Goal: Information Seeking & Learning: Learn about a topic

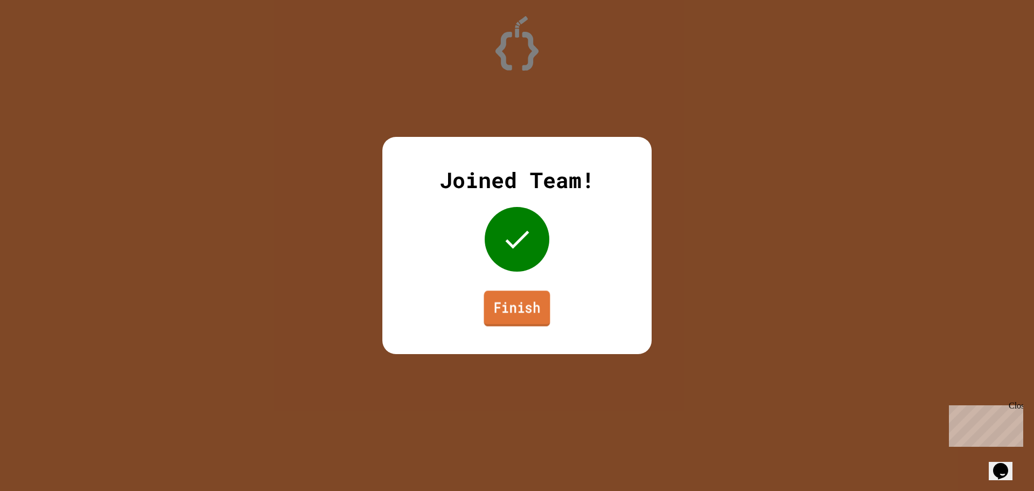
click at [537, 302] on link "Finish" at bounding box center [517, 308] width 66 height 36
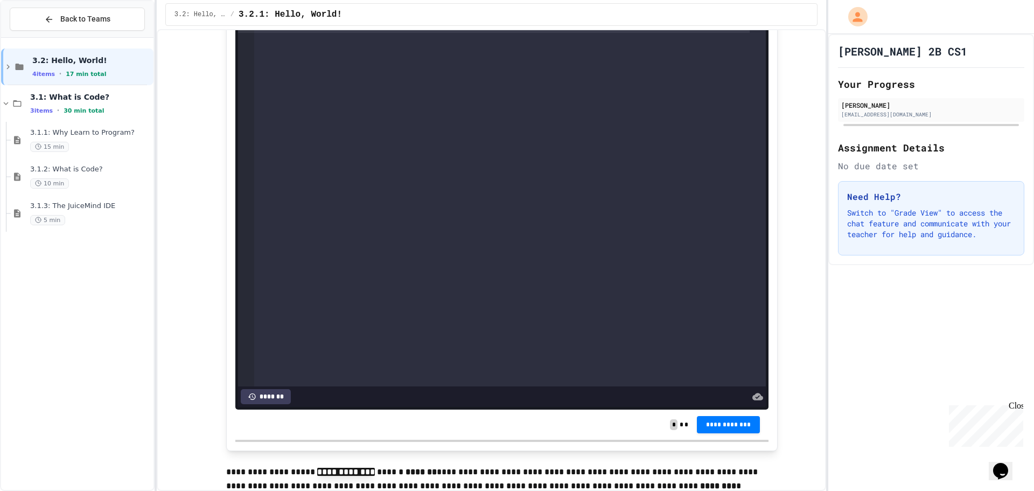
drag, startPoint x: 695, startPoint y: 187, endPoint x: 693, endPoint y: 192, distance: 5.8
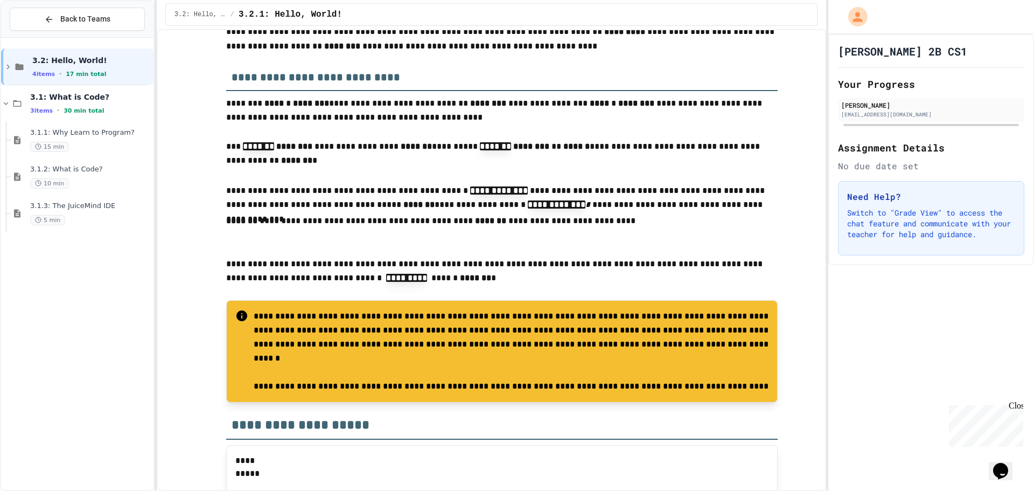
drag, startPoint x: 698, startPoint y: 172, endPoint x: 695, endPoint y: 157, distance: 15.5
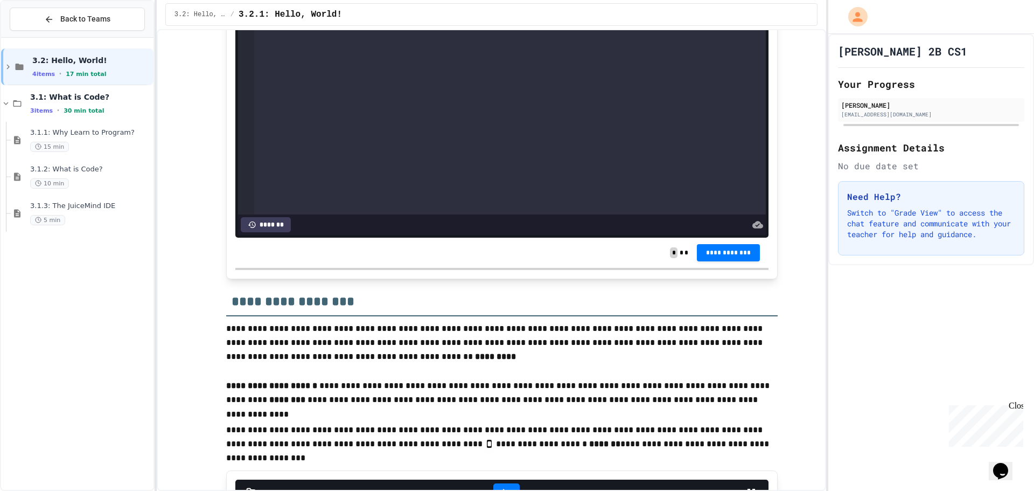
scroll to position [1650, 0]
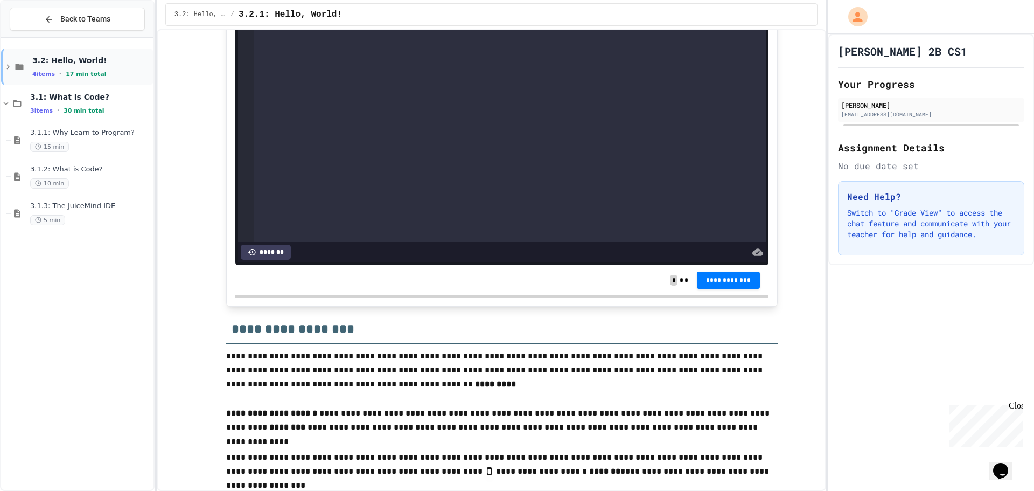
click at [77, 59] on span "3.2: Hello, World!" at bounding box center [91, 60] width 119 height 10
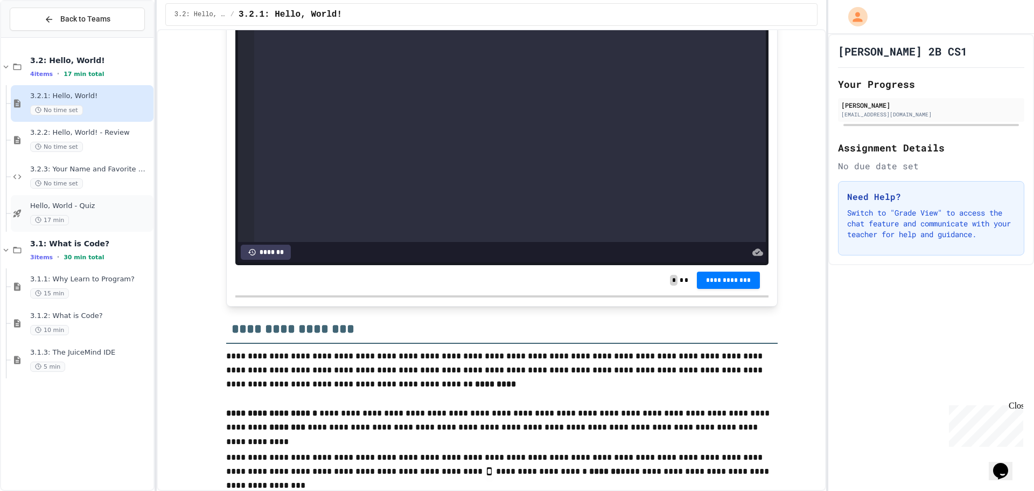
click at [86, 210] on span "Hello, World - Quiz" at bounding box center [90, 205] width 121 height 9
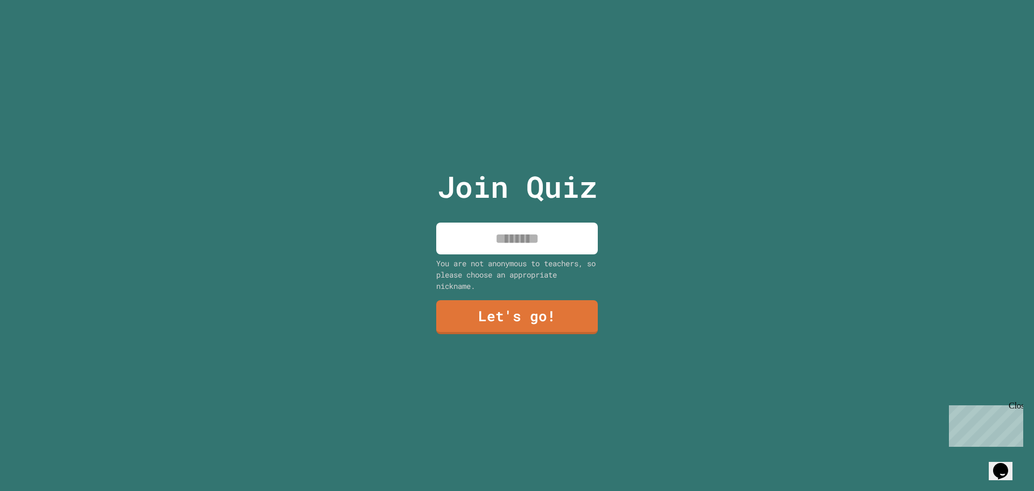
click at [545, 237] on input at bounding box center [517, 238] width 162 height 32
type input "*******"
click at [518, 322] on link "Let's go!" at bounding box center [516, 316] width 159 height 36
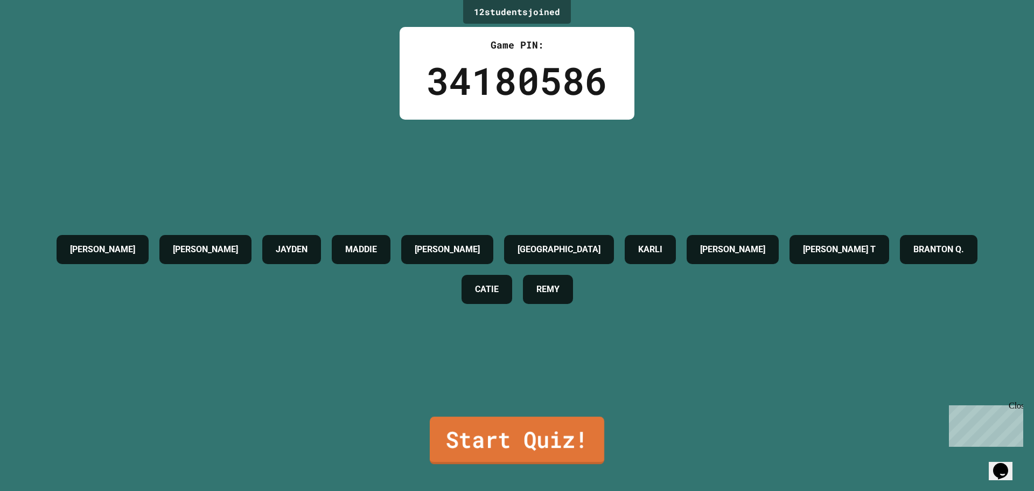
click at [592, 418] on link "Start Quiz!" at bounding box center [517, 439] width 174 height 47
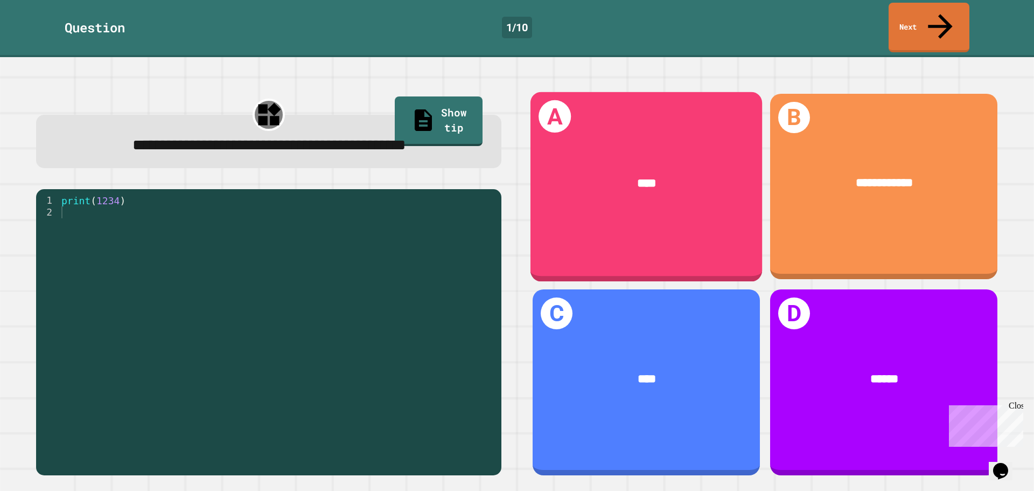
click at [694, 104] on div "A ****" at bounding box center [646, 186] width 232 height 189
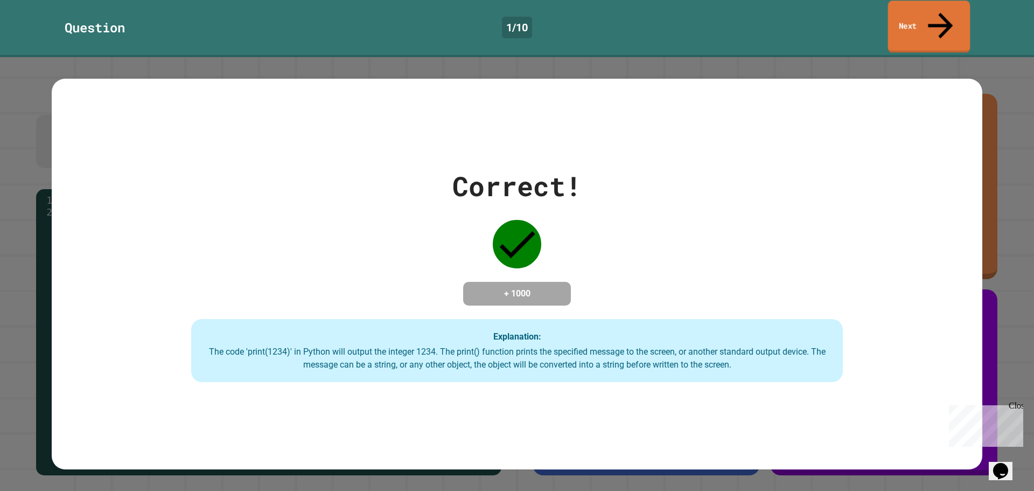
click at [938, 18] on link "Next" at bounding box center [929, 27] width 82 height 52
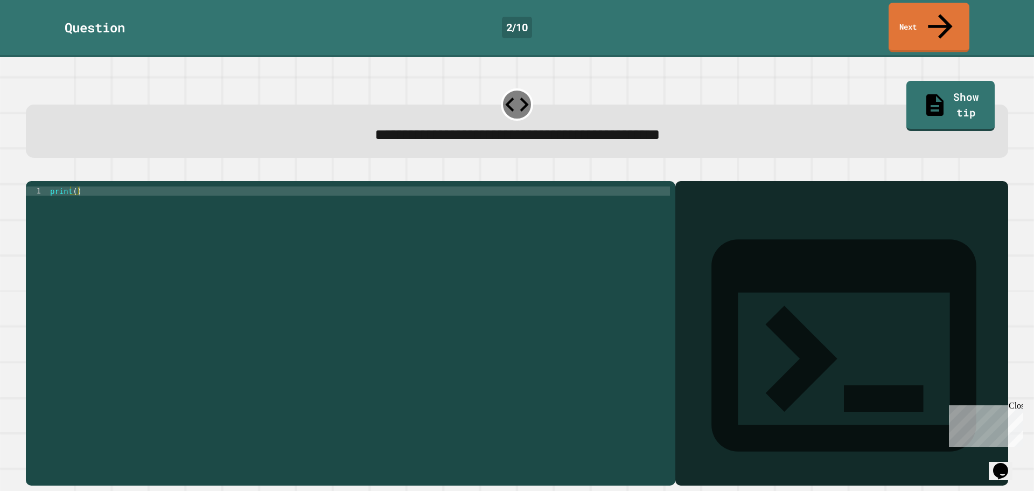
click at [415, 220] on div "print ( )" at bounding box center [359, 332] width 622 height 293
drag, startPoint x: 217, startPoint y: 276, endPoint x: 199, endPoint y: 270, distance: 18.6
click at [205, 271] on div "print ( )" at bounding box center [359, 332] width 622 height 293
click at [76, 186] on div "print ( )" at bounding box center [359, 332] width 622 height 293
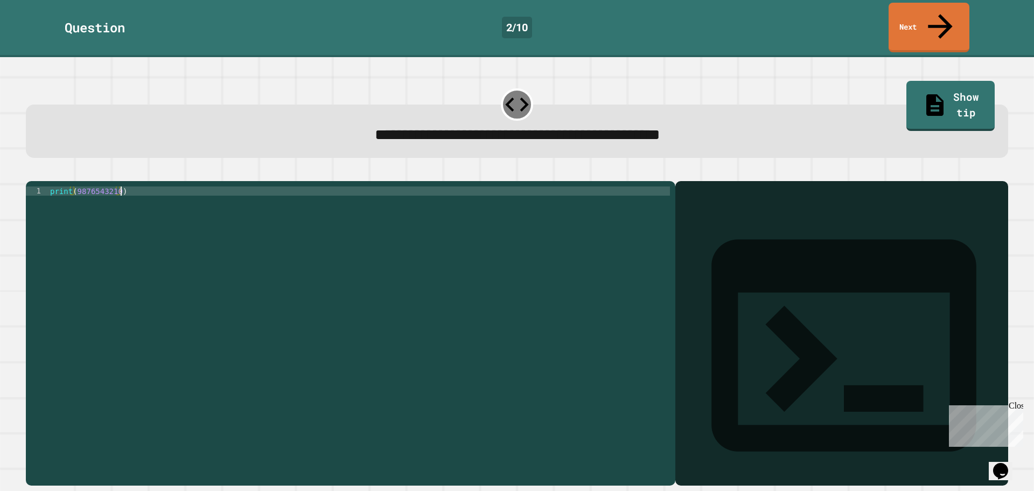
click at [145, 205] on div "print ( 9876543210 )" at bounding box center [359, 332] width 622 height 293
click at [173, 192] on div "print ( 9876543210 )" at bounding box center [359, 332] width 622 height 293
click at [142, 186] on div "print ( 9876543210 )" at bounding box center [359, 332] width 622 height 293
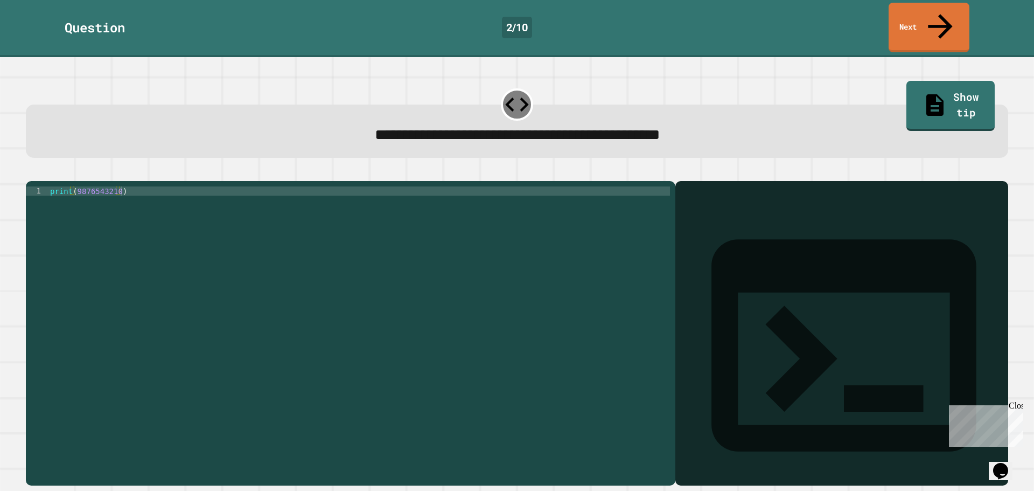
drag, startPoint x: 724, startPoint y: 184, endPoint x: 647, endPoint y: 205, distance: 79.7
drag, startPoint x: 648, startPoint y: 205, endPoint x: 675, endPoint y: 183, distance: 34.5
click at [658, 195] on div "print ( 9876543210 )" at bounding box center [359, 332] width 622 height 293
click at [685, 186] on icon at bounding box center [844, 345] width 318 height 318
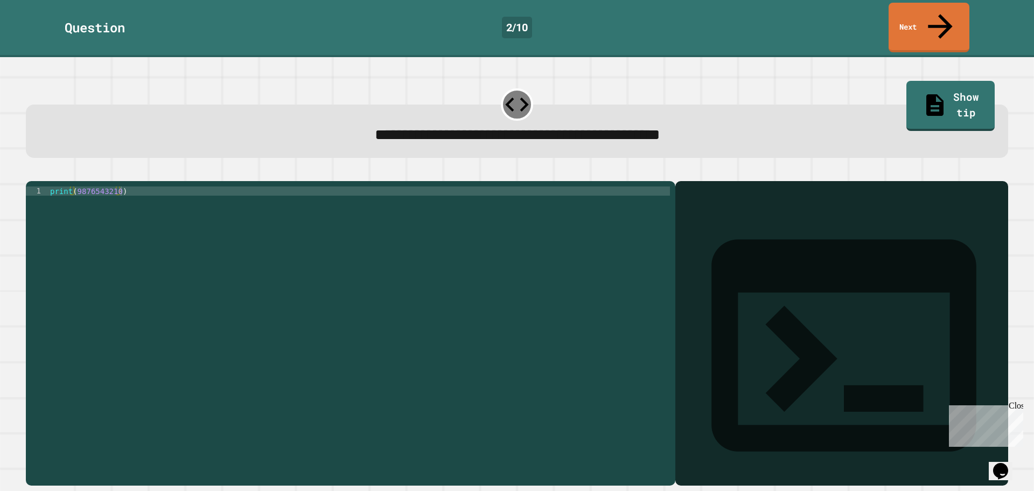
drag, startPoint x: 682, startPoint y: 184, endPoint x: 687, endPoint y: 200, distance: 17.5
click at [686, 199] on div "Output shell" at bounding box center [841, 352] width 333 height 342
click at [699, 241] on div at bounding box center [842, 348] width 322 height 273
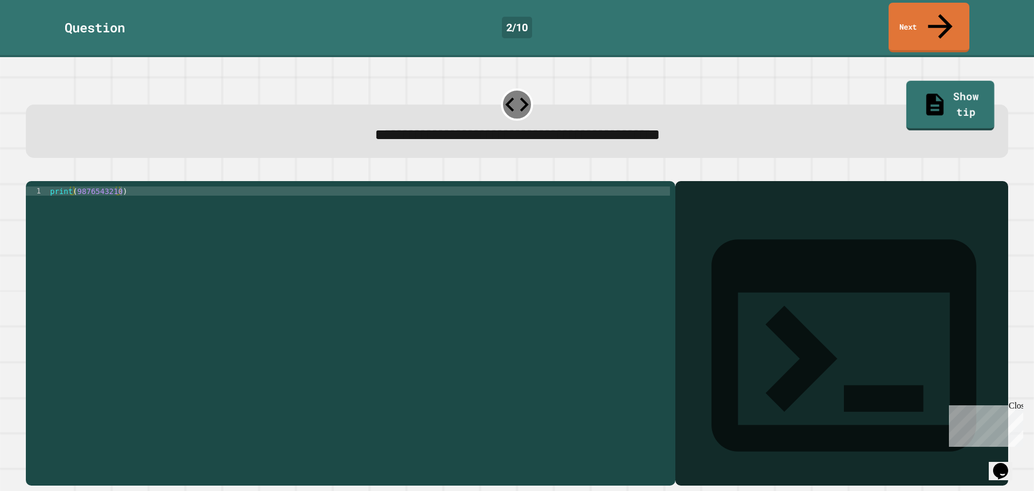
click at [942, 81] on link "Show tip" at bounding box center [950, 106] width 88 height 50
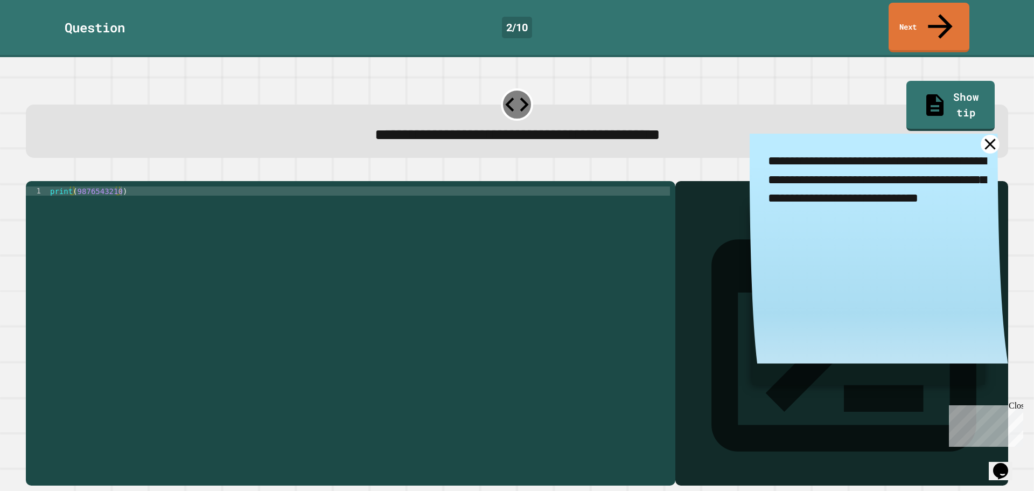
click at [980, 135] on icon at bounding box center [989, 144] width 19 height 19
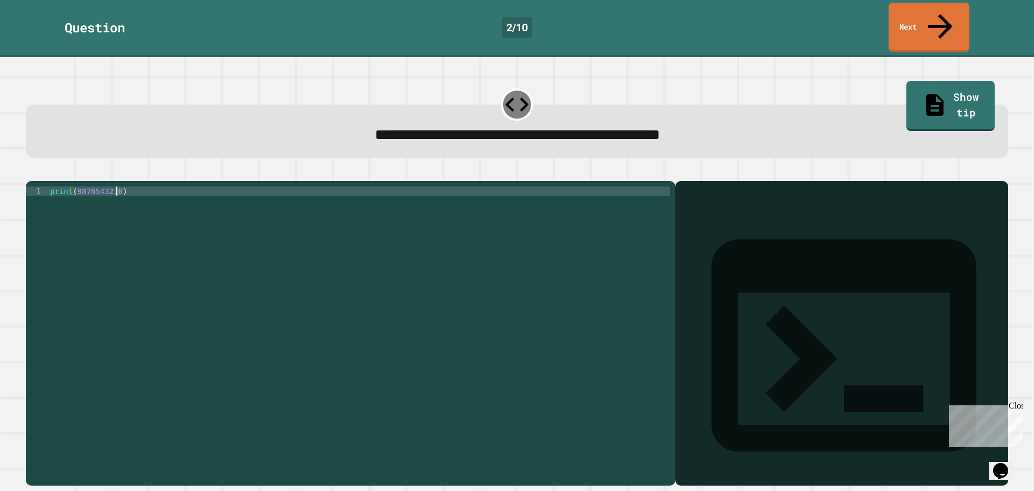
click at [117, 186] on div "print ( 9876543210 )" at bounding box center [359, 332] width 622 height 293
click at [73, 186] on div "print ( 9876543210 ")" at bounding box center [359, 332] width 622 height 293
click at [75, 186] on div "print ( 9876543210 ")" at bounding box center [359, 332] width 622 height 293
type textarea "**********"
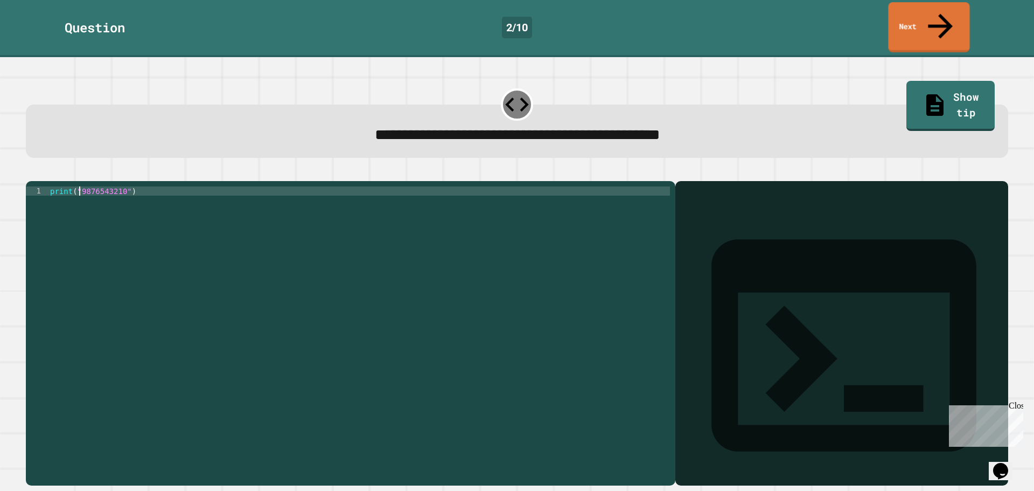
click at [920, 21] on link "Next" at bounding box center [928, 27] width 81 height 50
click at [507, 90] on icon at bounding box center [517, 104] width 28 height 28
click at [506, 90] on icon at bounding box center [517, 104] width 28 height 28
click at [0, 79] on div "**********" at bounding box center [517, 273] width 1034 height 433
click at [73, 186] on div "print ( )" at bounding box center [359, 332] width 622 height 293
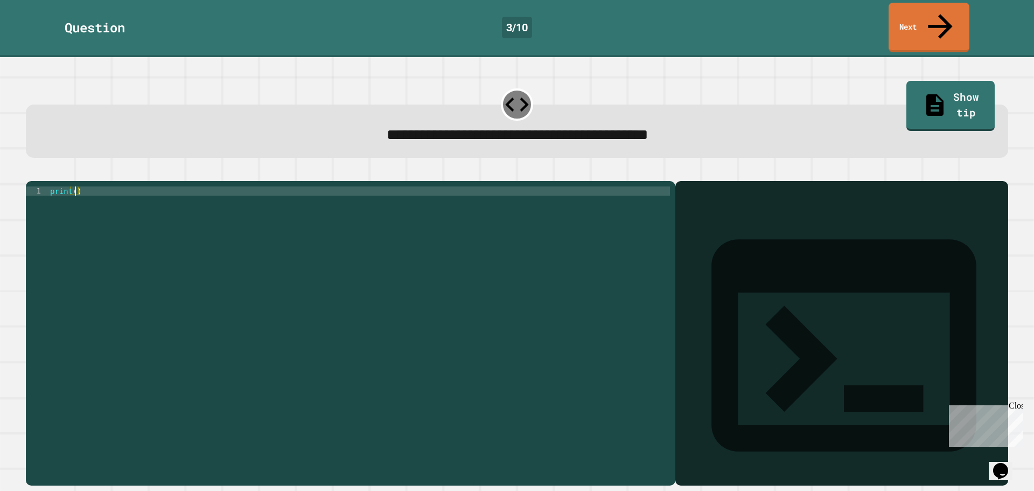
click at [76, 186] on div "print ( )" at bounding box center [359, 332] width 622 height 293
type textarea "**********"
click at [31, 172] on icon "button" at bounding box center [31, 172] width 0 height 0
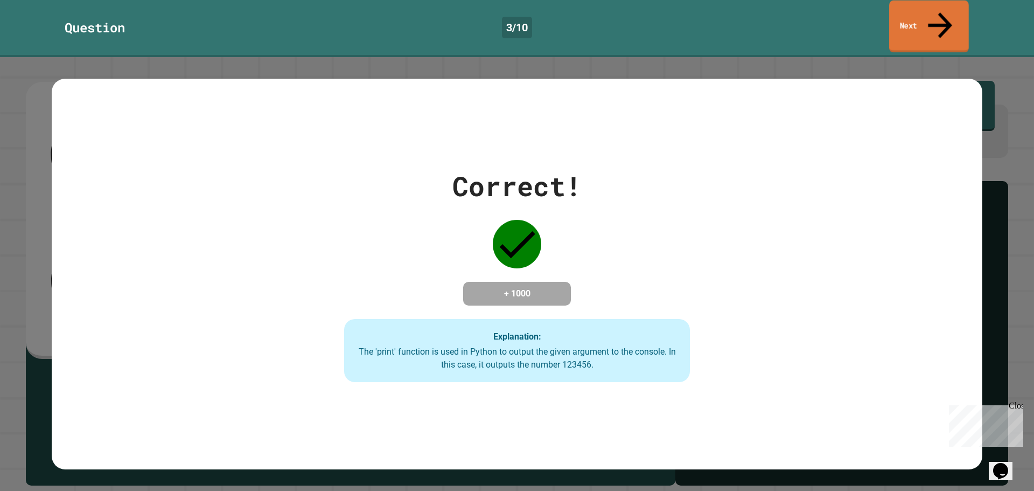
click at [937, 23] on link "Next" at bounding box center [929, 27] width 80 height 52
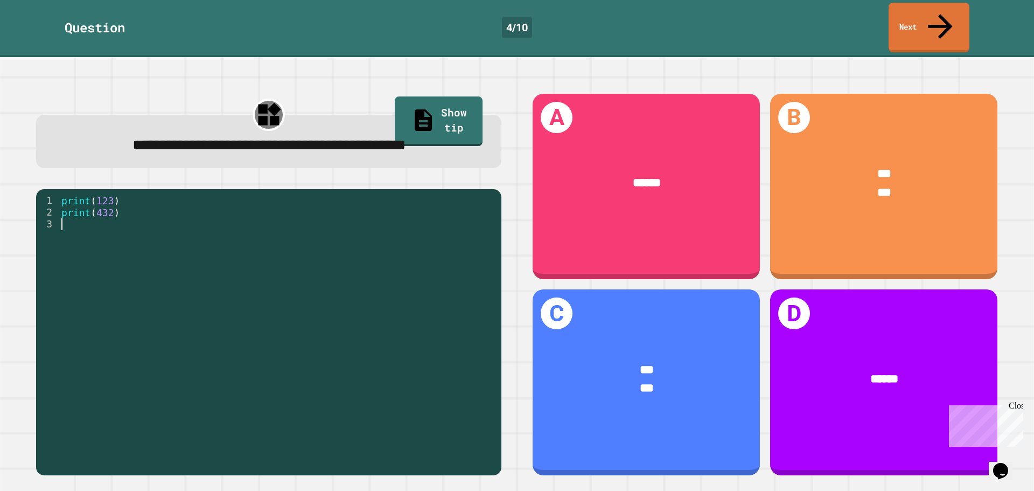
click at [74, 222] on div "print ( 123 ) print ( 432 )" at bounding box center [277, 330] width 437 height 272
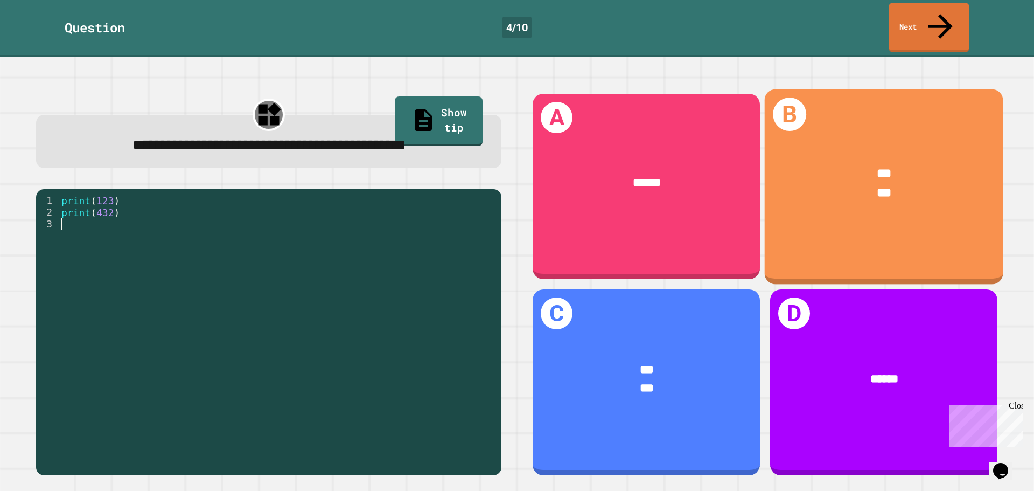
click at [854, 139] on div "*** ***" at bounding box center [884, 183] width 239 height 88
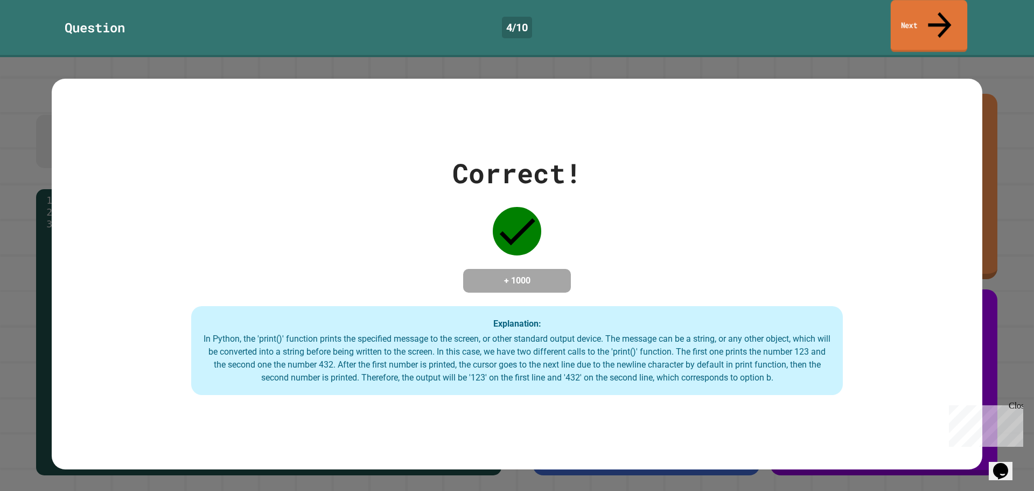
click at [914, 9] on link "Next" at bounding box center [929, 26] width 76 height 52
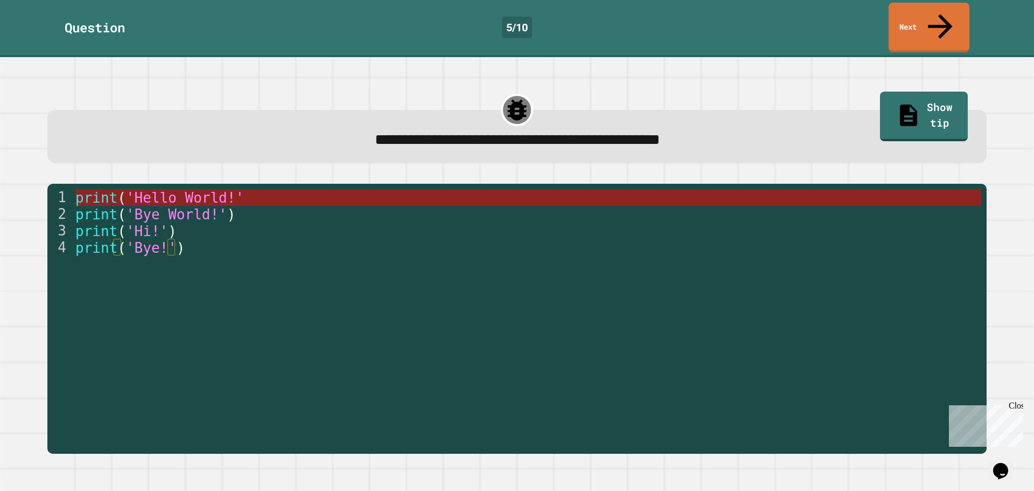
click at [101, 190] on span "print" at bounding box center [96, 198] width 42 height 16
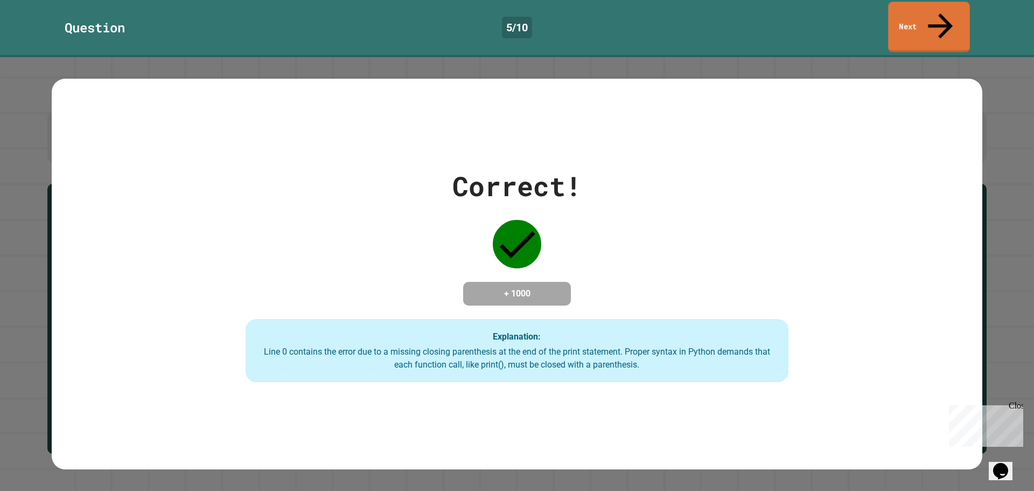
click at [950, 6] on link "Next" at bounding box center [929, 27] width 82 height 51
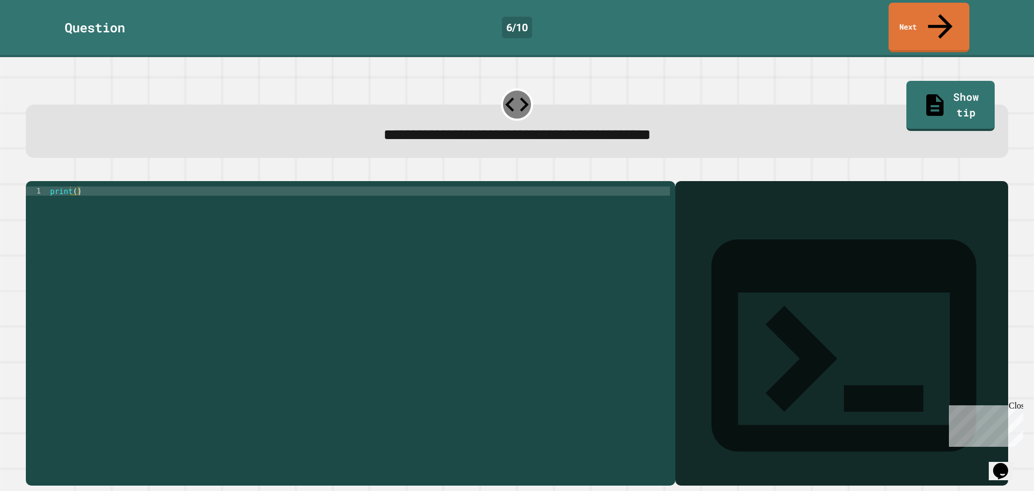
click at [517, 214] on div "print ( )" at bounding box center [359, 332] width 622 height 293
click at [76, 186] on div "print ( )" at bounding box center [359, 332] width 622 height 293
click at [148, 186] on div "print ( "3.14159" )" at bounding box center [359, 332] width 622 height 293
click at [139, 219] on div "print ( "3.14159" )" at bounding box center [359, 332] width 622 height 293
type textarea "**********"
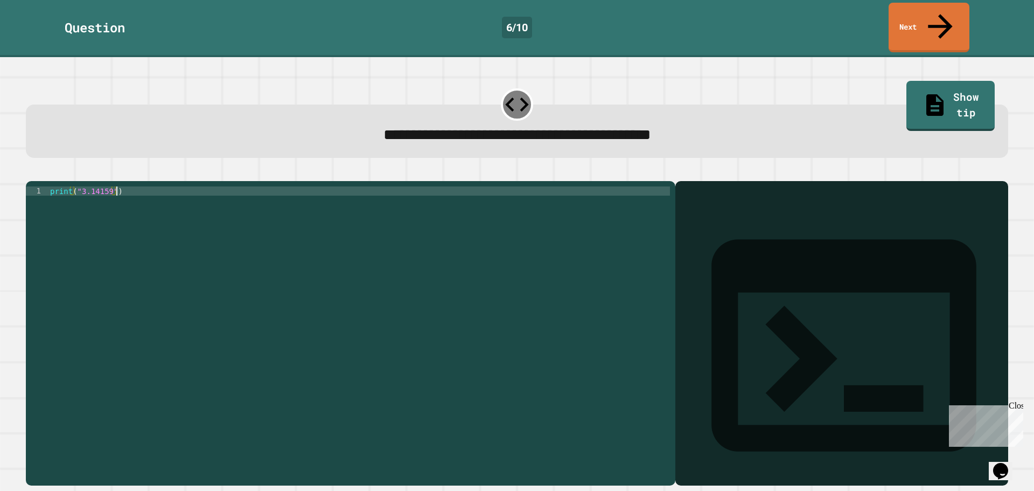
click at [31, 172] on icon "button" at bounding box center [31, 172] width 0 height 0
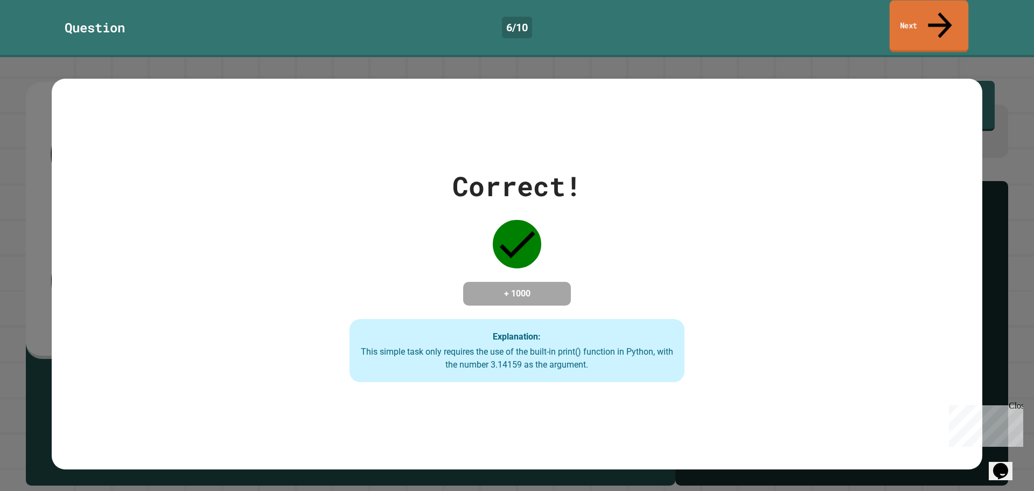
click at [896, 20] on link "Next" at bounding box center [928, 27] width 79 height 52
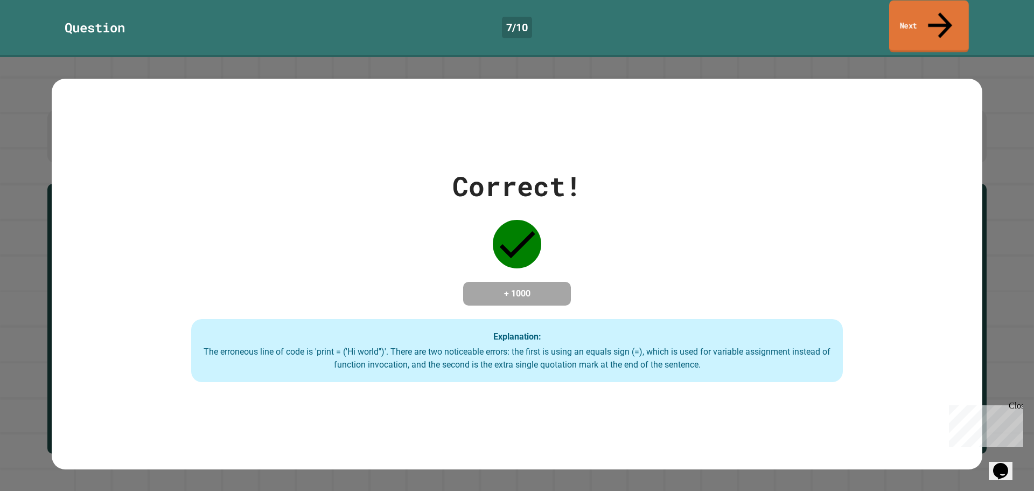
click at [938, 22] on link "Next" at bounding box center [929, 27] width 80 height 52
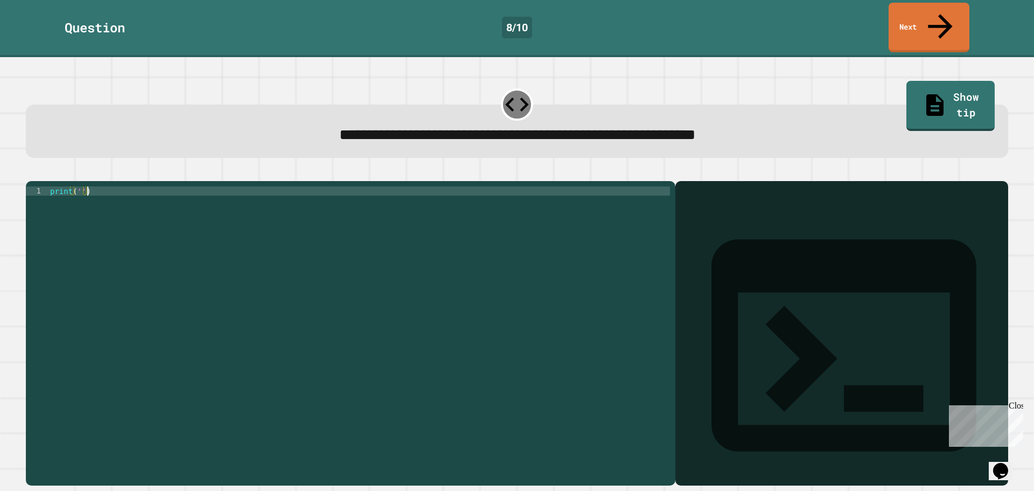
click at [132, 217] on div "print ( '' )" at bounding box center [359, 332] width 622 height 293
click at [77, 186] on div "print ( '' )" at bounding box center [359, 332] width 622 height 293
click at [79, 186] on div "print ( '' )" at bounding box center [359, 332] width 622 height 293
click at [163, 244] on div "print ( 'It' s a beautiful day )" at bounding box center [359, 332] width 622 height 293
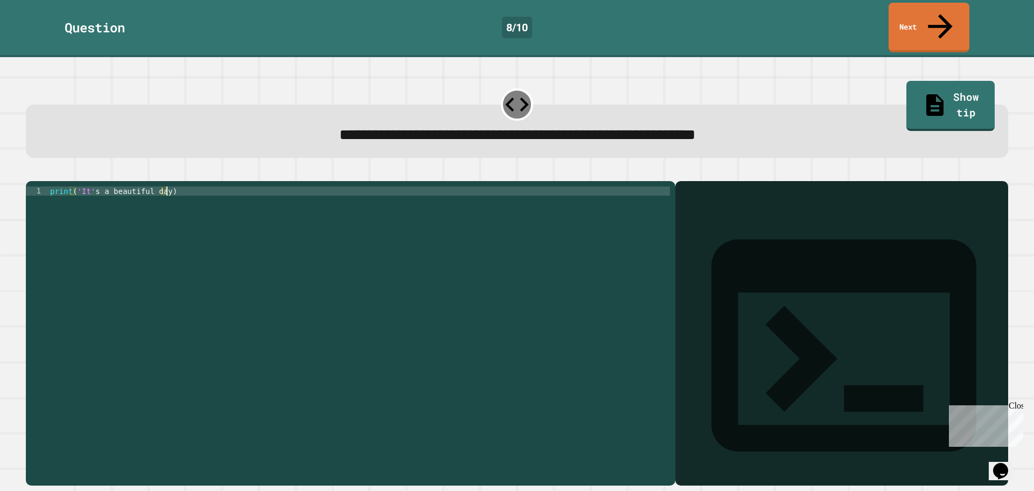
click at [164, 186] on div "print ( 'It' s a beautiful day )" at bounding box center [359, 332] width 622 height 293
drag, startPoint x: 163, startPoint y: 181, endPoint x: 185, endPoint y: 192, distance: 24.3
click at [164, 186] on div "print ( 'It' s a beautiful day )" at bounding box center [359, 332] width 622 height 293
click at [81, 186] on div "print ( 'It' s a beautiful day ")" at bounding box center [359, 332] width 622 height 293
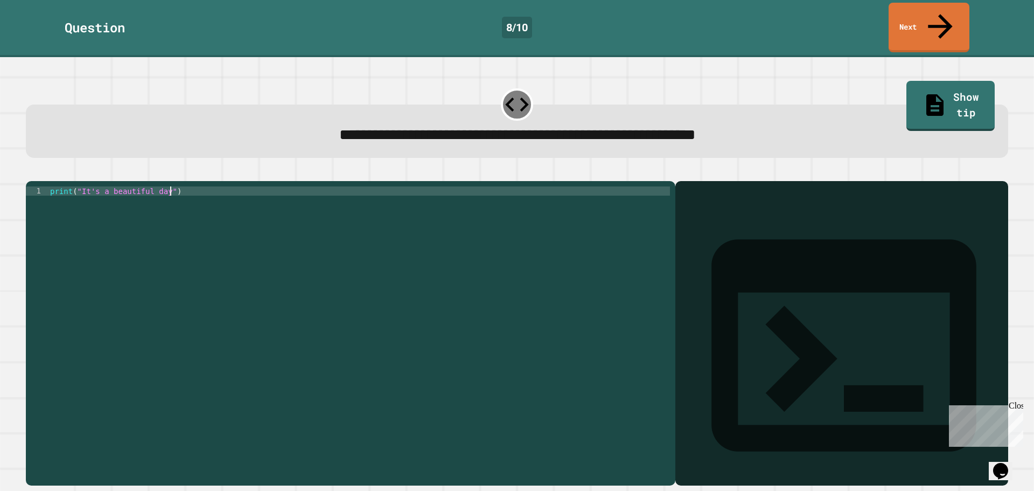
click at [102, 219] on div "print ( "It's a beautiful day" )" at bounding box center [359, 332] width 622 height 293
type textarea "**********"
click at [31, 172] on button "button" at bounding box center [31, 172] width 0 height 0
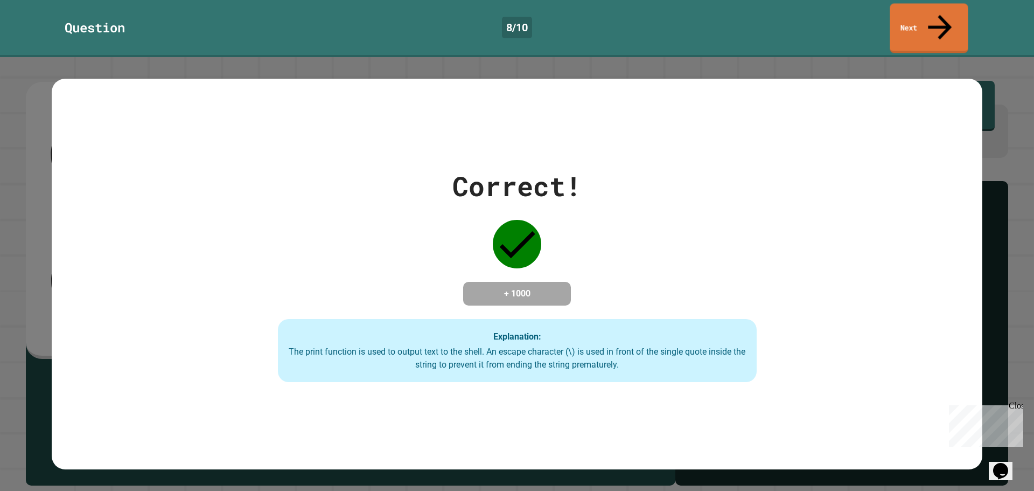
click at [929, 11] on link "Next" at bounding box center [928, 28] width 78 height 50
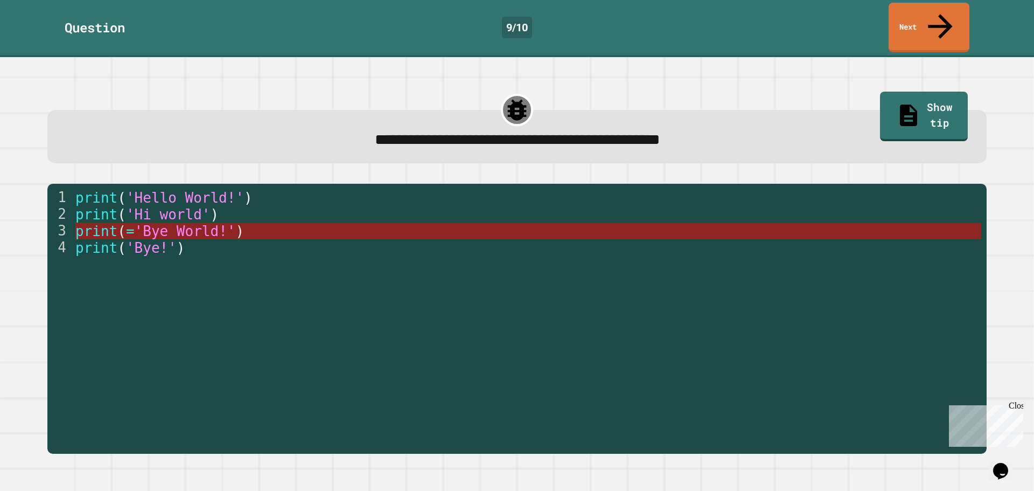
click at [189, 223] on span "'Bye World!'" at bounding box center [184, 231] width 101 height 16
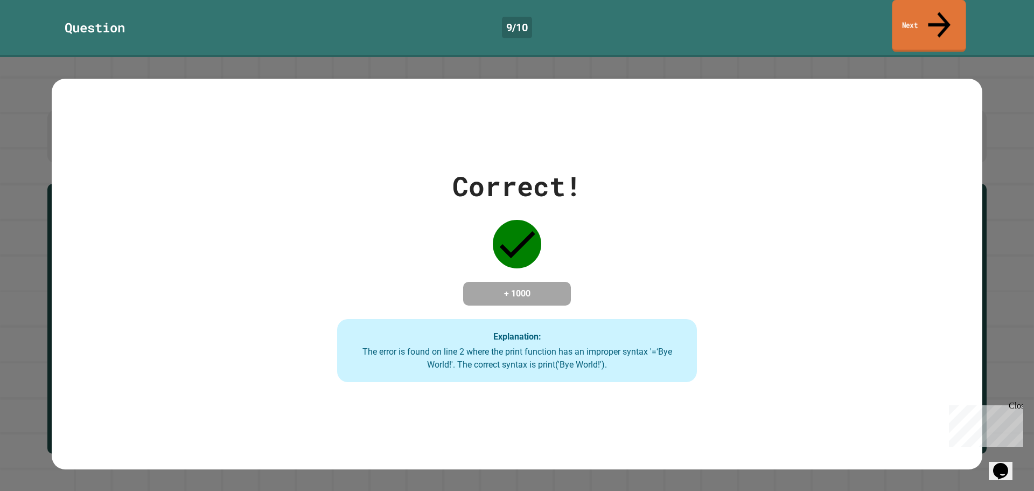
click at [946, 18] on link "Next" at bounding box center [929, 26] width 74 height 52
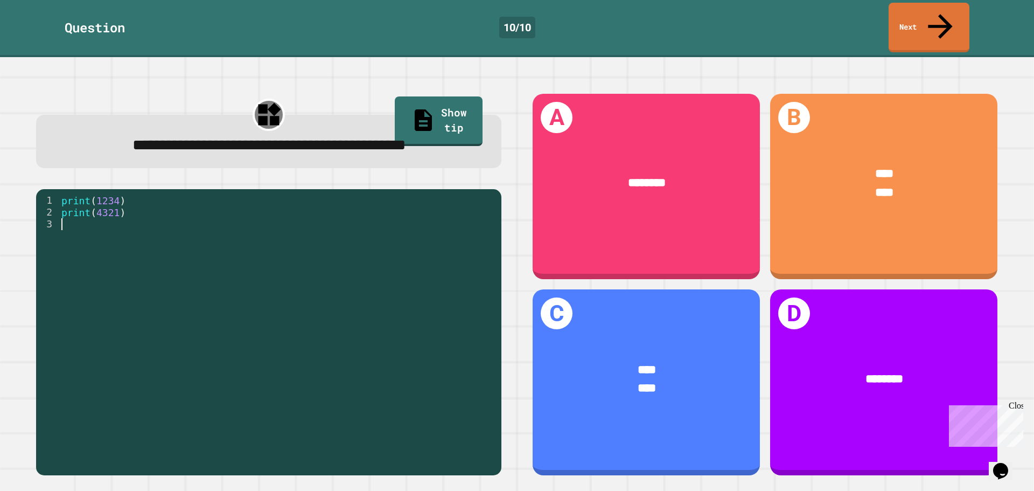
click at [67, 221] on div "print ( 1234 ) print ( 4321 )" at bounding box center [277, 330] width 437 height 272
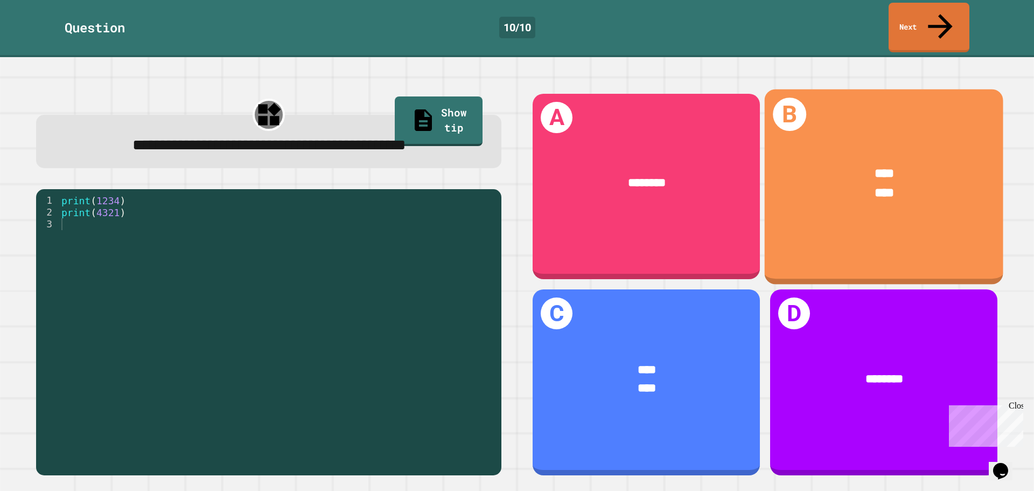
click at [856, 106] on div "B **** ****" at bounding box center [884, 186] width 239 height 195
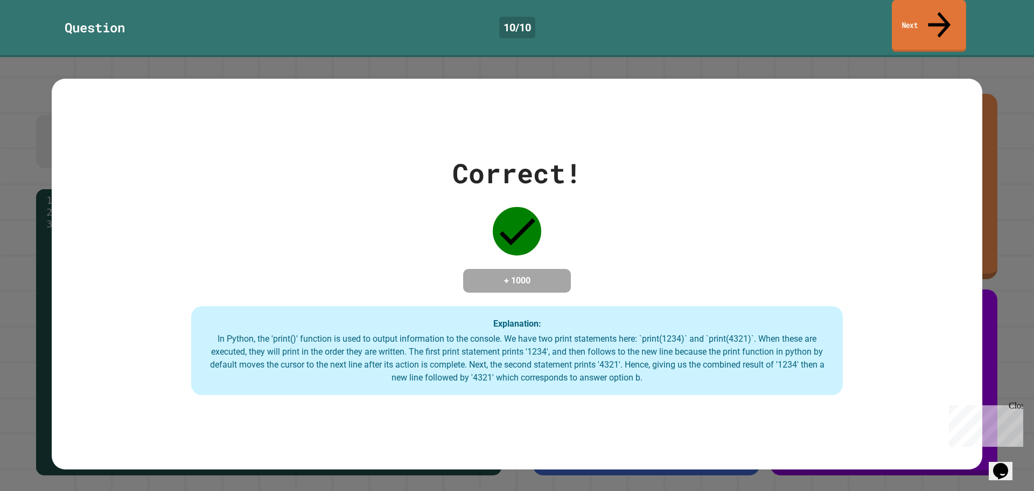
click at [932, 14] on link "Next" at bounding box center [929, 26] width 74 height 52
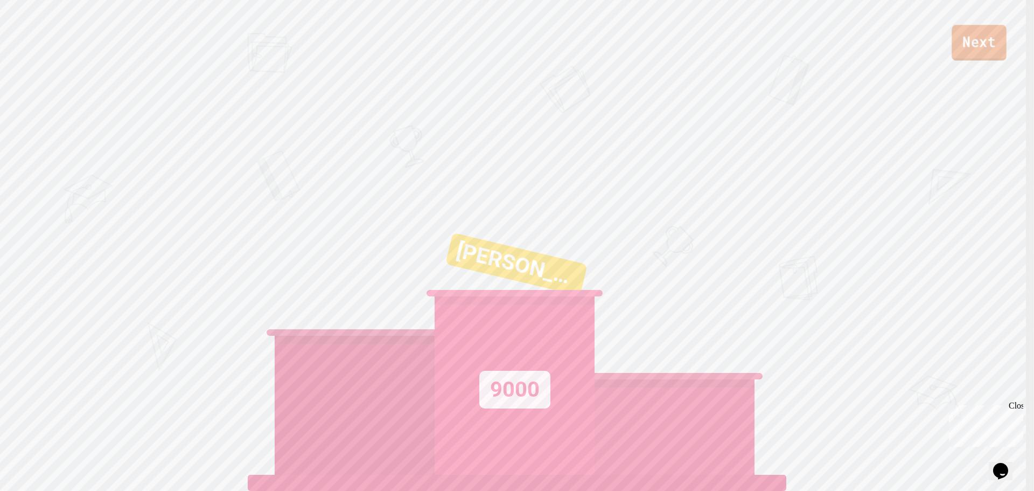
click at [983, 43] on link "Next" at bounding box center [978, 43] width 55 height 36
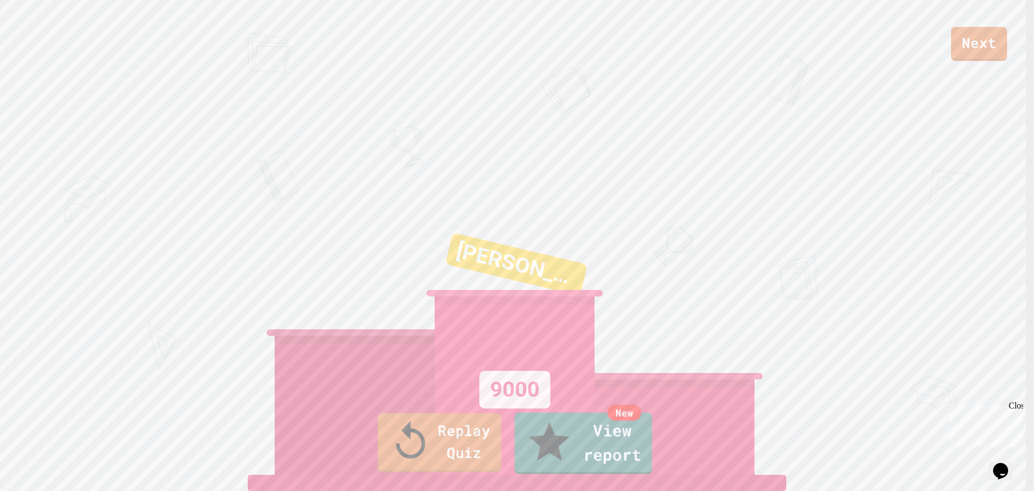
click at [426, 461] on link "Replay Quiz" at bounding box center [439, 442] width 123 height 59
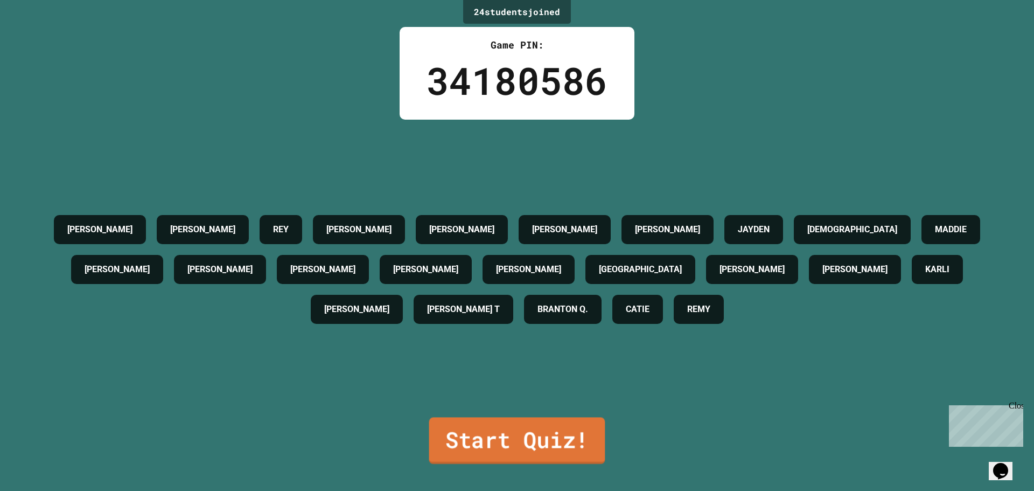
click at [562, 438] on link "Start Quiz!" at bounding box center [517, 440] width 176 height 47
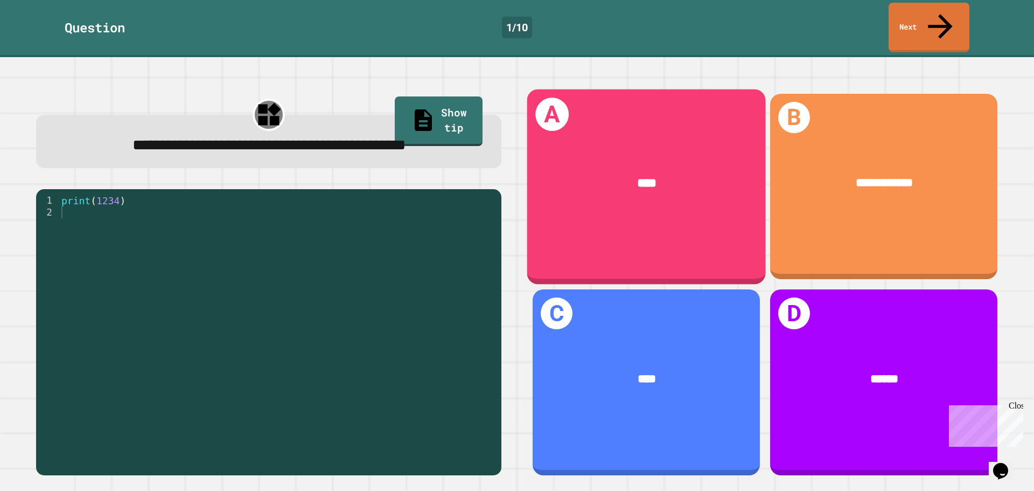
click at [662, 174] on div "****" at bounding box center [646, 183] width 188 height 19
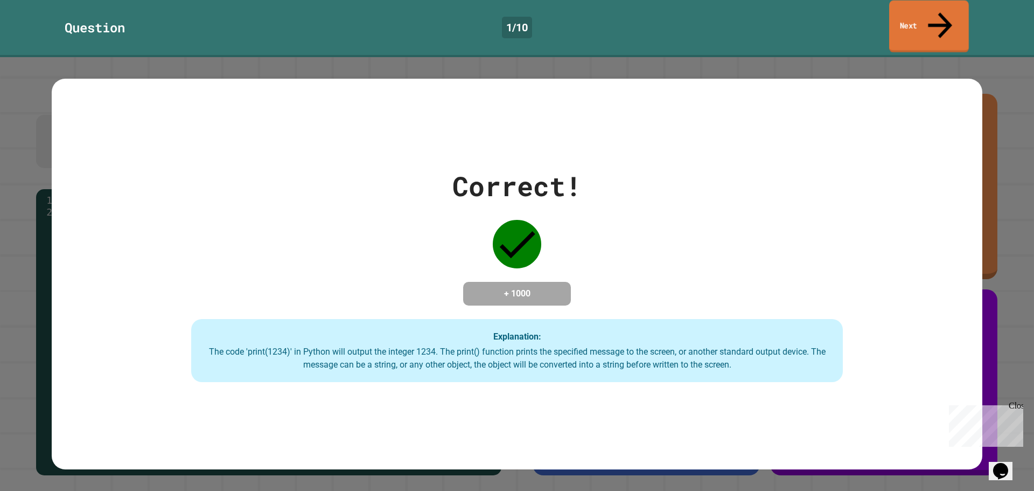
click at [907, 20] on link "Next" at bounding box center [929, 27] width 80 height 52
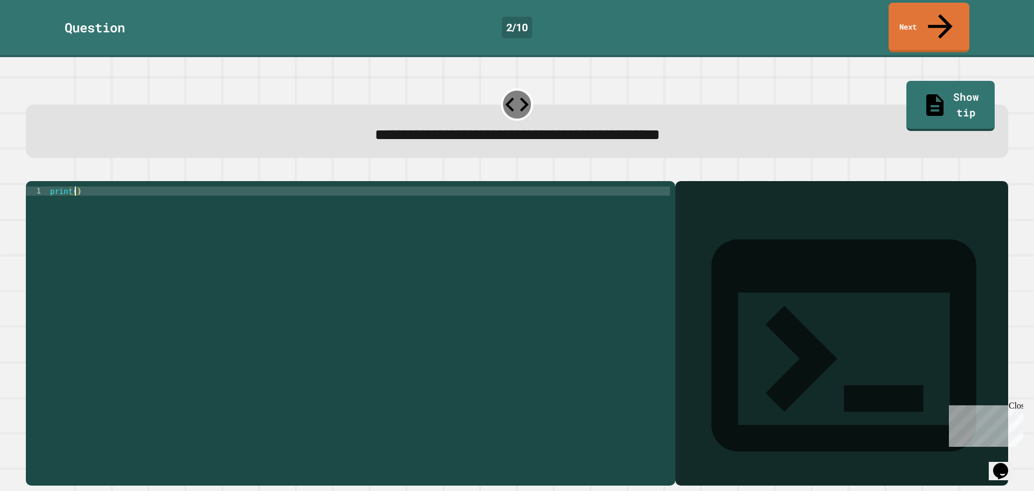
click at [73, 186] on div "print ( )" at bounding box center [359, 332] width 622 height 293
type textarea "**********"
drag, startPoint x: 37, startPoint y: 153, endPoint x: 28, endPoint y: 153, distance: 9.2
click at [31, 172] on button "button" at bounding box center [31, 172] width 0 height 0
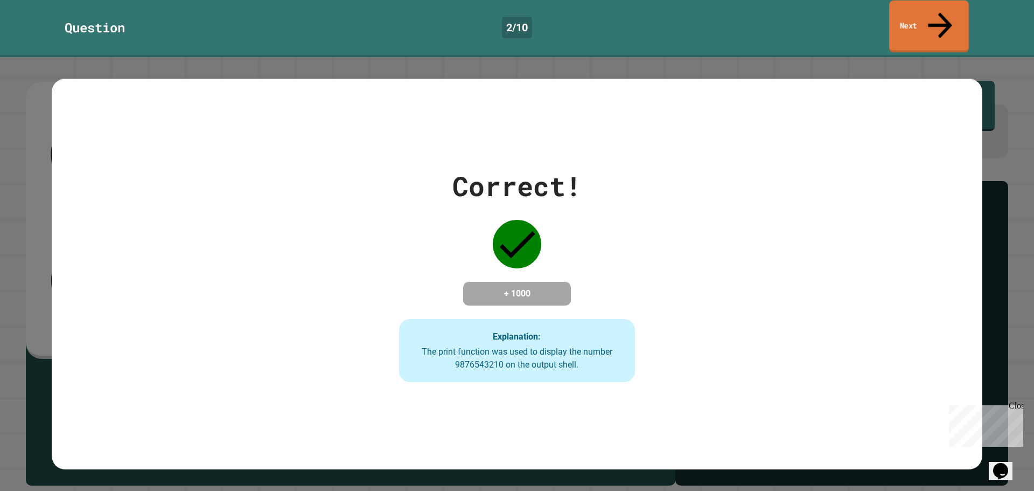
click at [921, 15] on link "Next" at bounding box center [929, 27] width 80 height 52
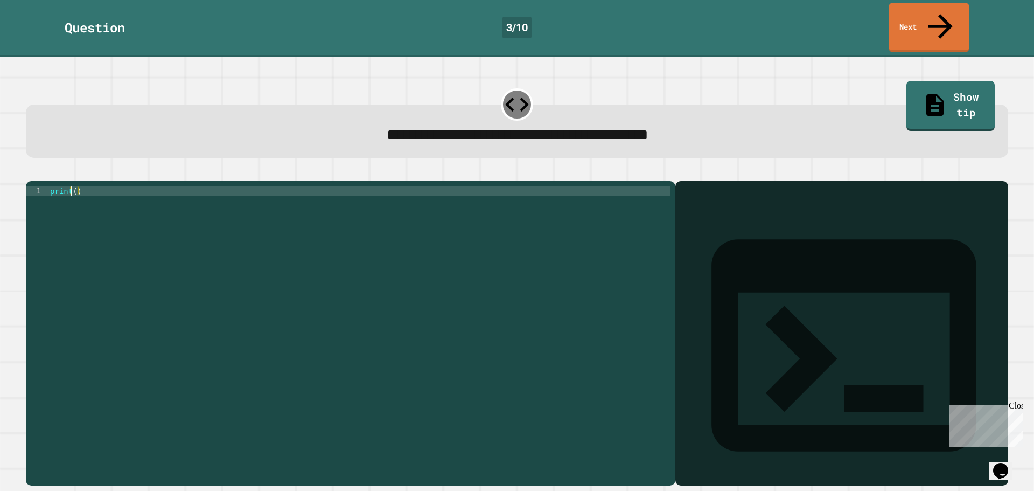
click at [72, 186] on div "print ( )" at bounding box center [359, 332] width 622 height 293
click at [73, 186] on div "print ( )" at bounding box center [359, 332] width 622 height 293
drag, startPoint x: 269, startPoint y: 239, endPoint x: 293, endPoint y: 226, distance: 27.0
click at [269, 240] on div "print ( 12345 )" at bounding box center [359, 332] width 622 height 293
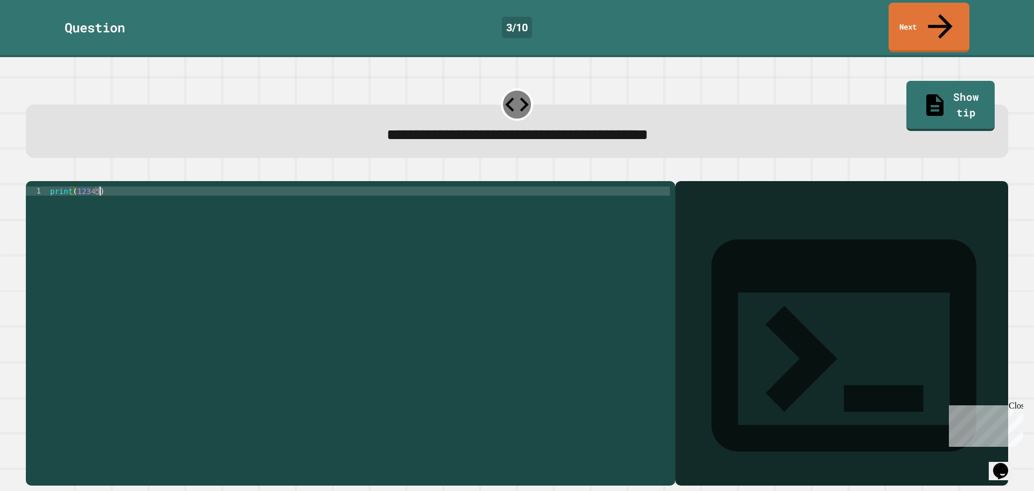
scroll to position [0, 3]
click at [92, 186] on div "print ( 12345 )" at bounding box center [359, 332] width 622 height 293
click at [94, 186] on div "print ( 12345 )" at bounding box center [359, 332] width 622 height 293
type textarea "**********"
click at [31, 172] on icon "button" at bounding box center [31, 172] width 0 height 0
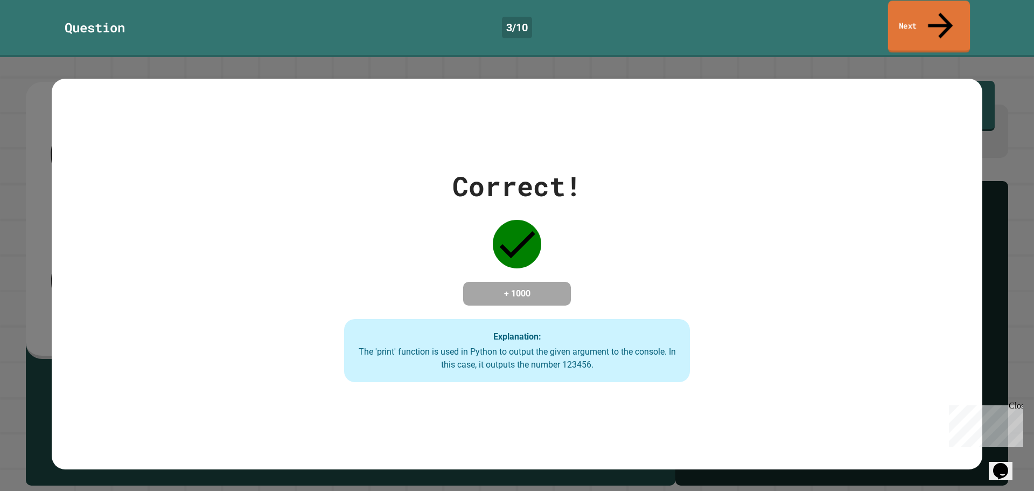
click at [895, 18] on link "Next" at bounding box center [929, 27] width 82 height 52
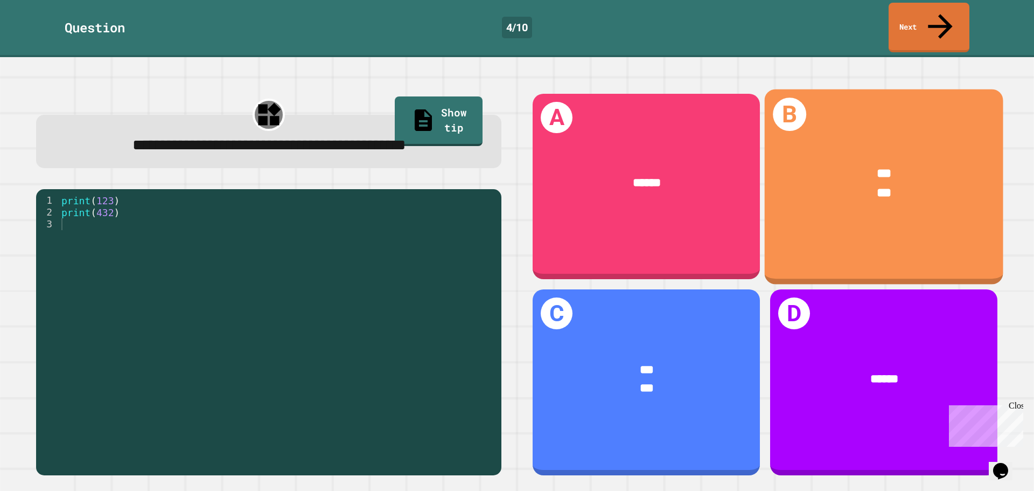
click at [913, 164] on div "***" at bounding box center [884, 173] width 188 height 19
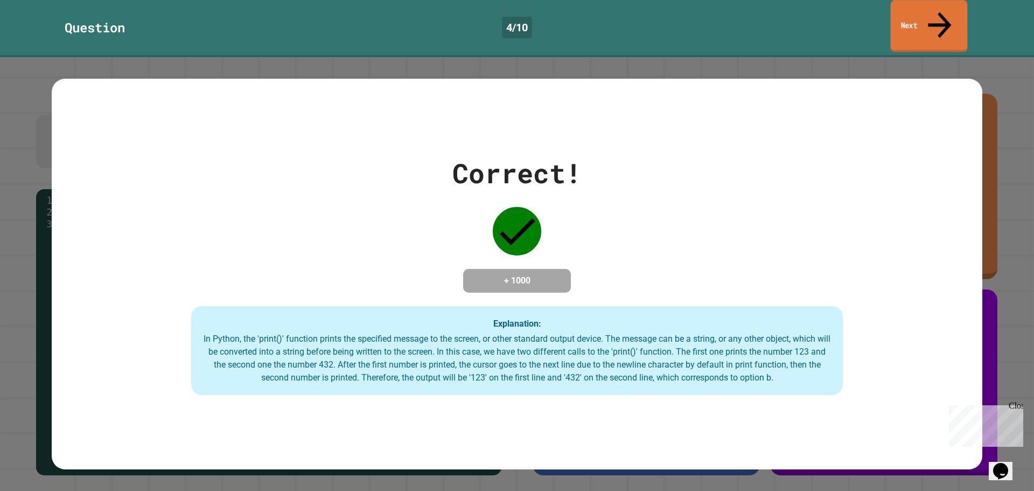
click at [891, 18] on div "Question 4 / 10 Next" at bounding box center [517, 28] width 1034 height 50
click at [956, 11] on link "Next" at bounding box center [928, 26] width 79 height 52
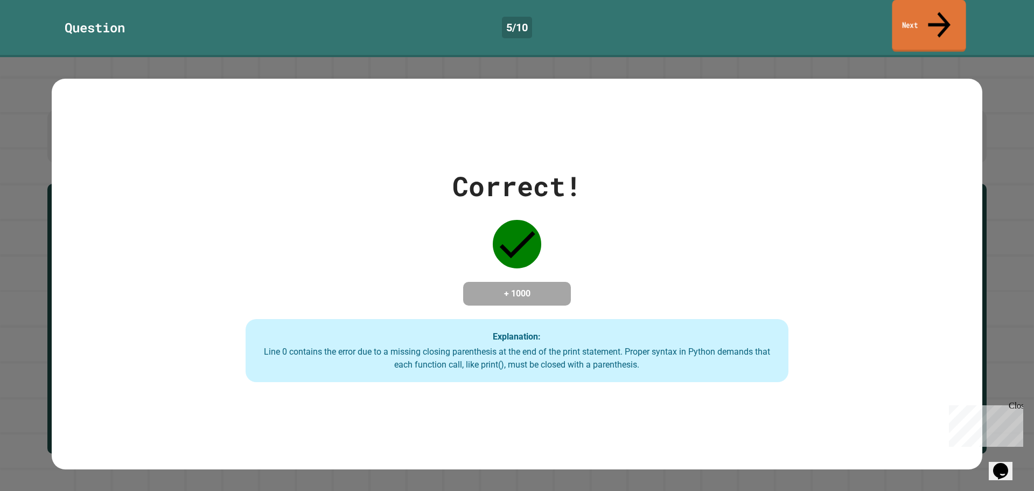
click at [919, 24] on link "Next" at bounding box center [929, 26] width 74 height 52
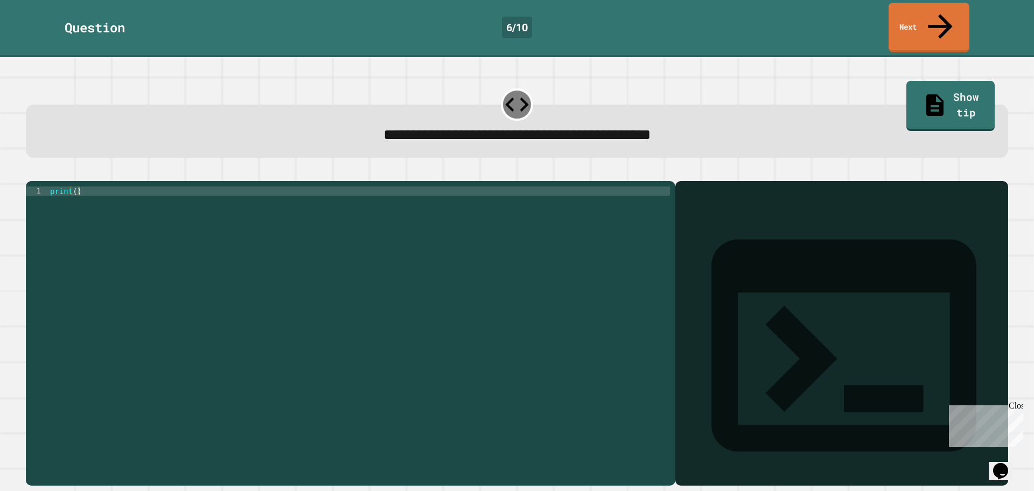
click at [75, 186] on div "print ( )" at bounding box center [359, 332] width 622 height 293
type textarea "**********"
click at [31, 172] on icon "button" at bounding box center [31, 172] width 0 height 0
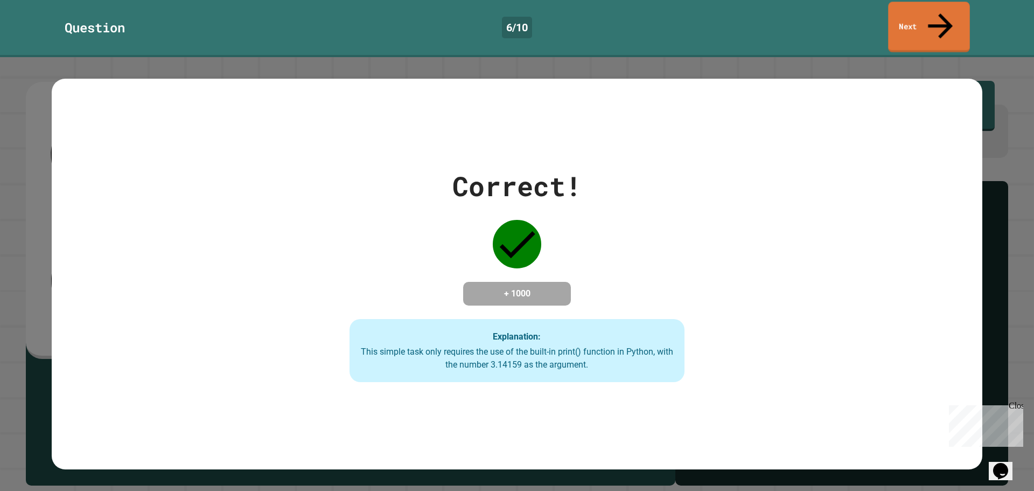
click at [919, 22] on link "Next" at bounding box center [929, 27] width 82 height 51
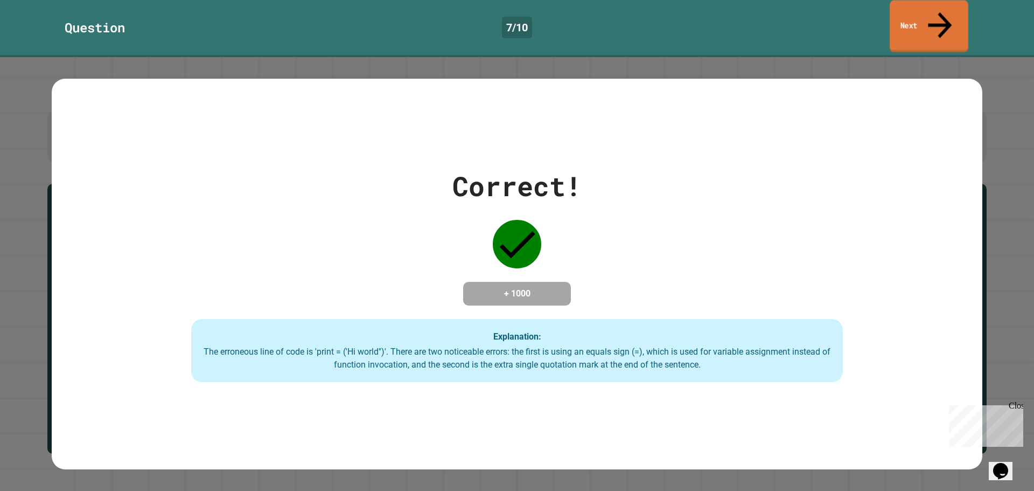
click at [954, 17] on link "Next" at bounding box center [928, 26] width 79 height 52
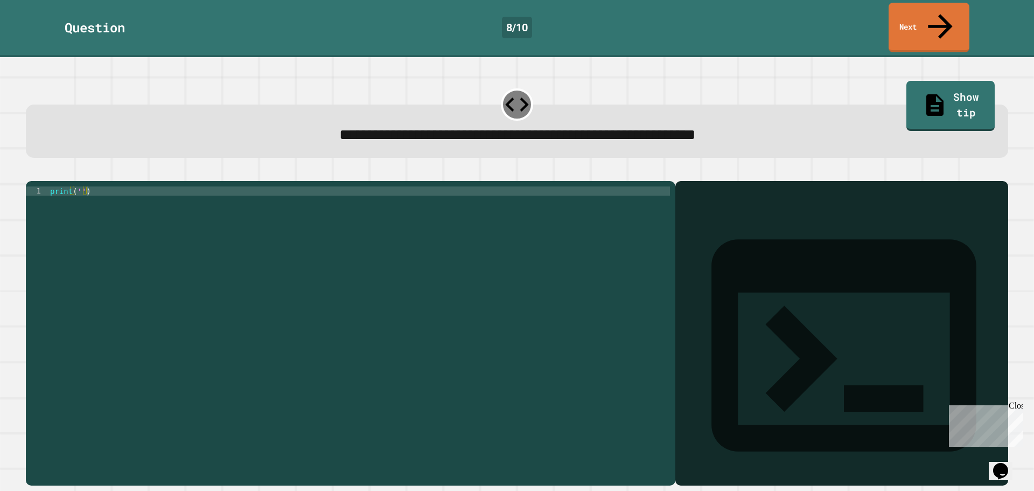
click at [78, 186] on div "print ( '' )" at bounding box center [359, 332] width 622 height 293
click at [73, 186] on div "print ( 'It' s a beautiful day ")" at bounding box center [359, 332] width 622 height 293
click at [74, 186] on div "print ( 'It' s a beautiful day ")" at bounding box center [359, 332] width 622 height 293
click at [77, 186] on div "print ( 'It' s a beautiful day ")" at bounding box center [359, 332] width 622 height 293
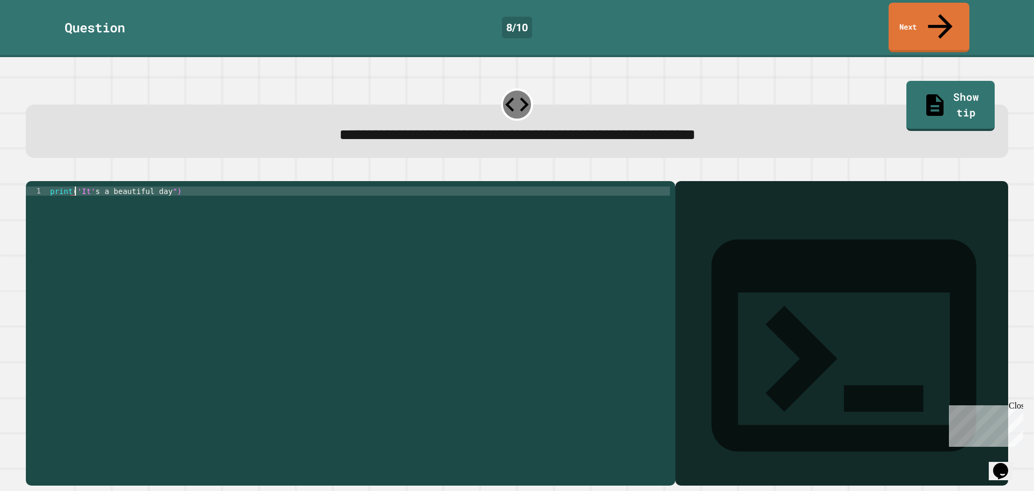
click at [79, 186] on div "print ( 'It' s a beautiful day ")" at bounding box center [359, 332] width 622 height 293
type textarea "**********"
click at [32, 168] on div at bounding box center [517, 174] width 982 height 13
click at [31, 172] on button "button" at bounding box center [31, 172] width 0 height 0
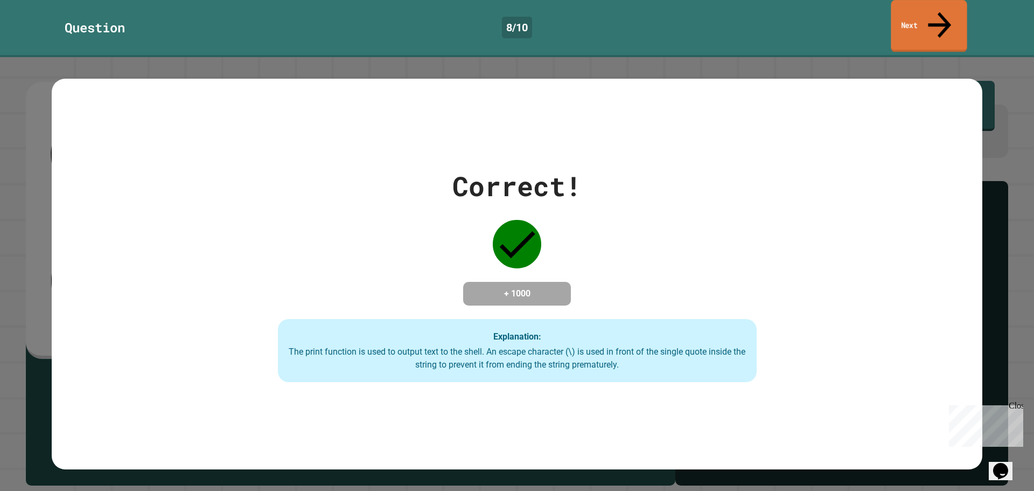
click at [916, 15] on link "Next" at bounding box center [929, 26] width 76 height 52
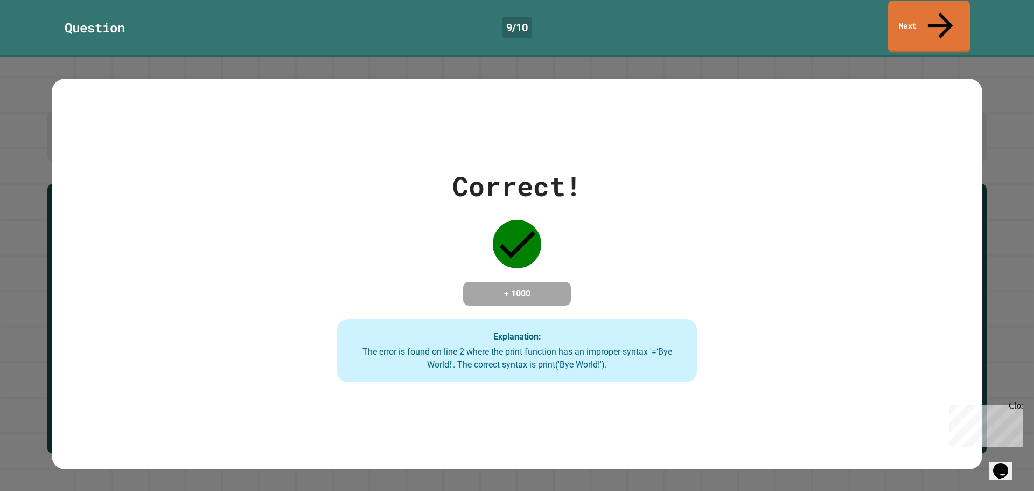
click at [901, 17] on link "Next" at bounding box center [929, 27] width 82 height 52
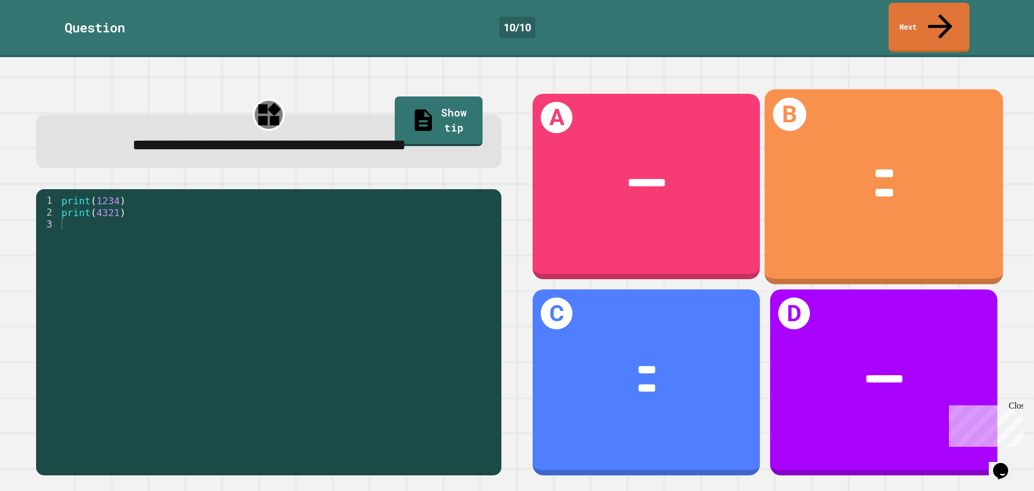
click at [822, 184] on div "****" at bounding box center [884, 193] width 188 height 19
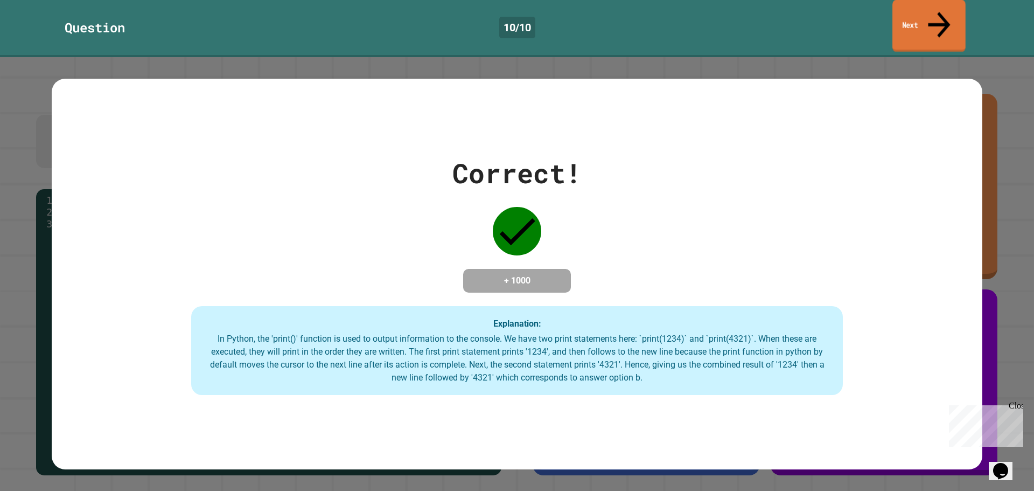
click at [923, 21] on link "Next" at bounding box center [928, 26] width 73 height 52
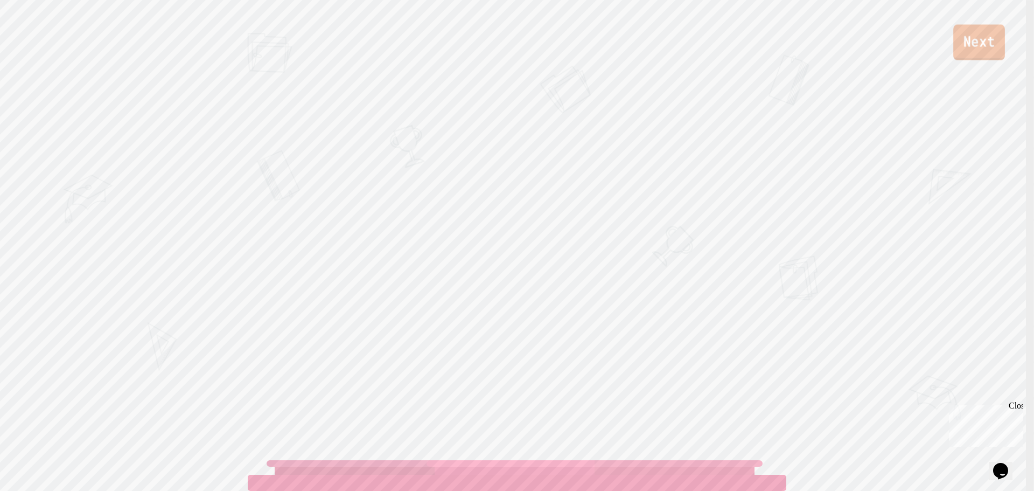
click at [961, 55] on link "Next" at bounding box center [979, 43] width 52 height 36
